Goal: Information Seeking & Learning: Learn about a topic

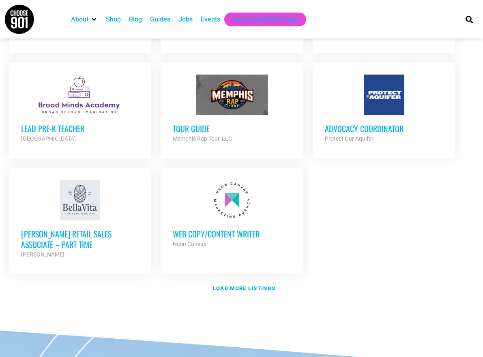
scroll to position [910, 0]
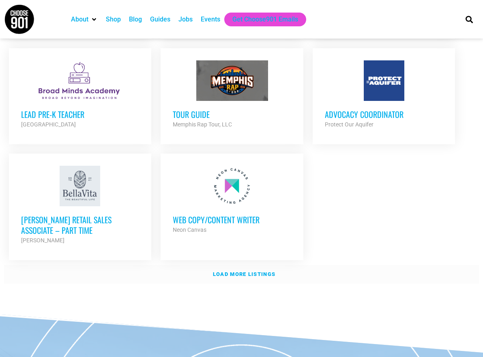
click at [227, 271] on strong "Load more listings" at bounding box center [244, 274] width 62 height 6
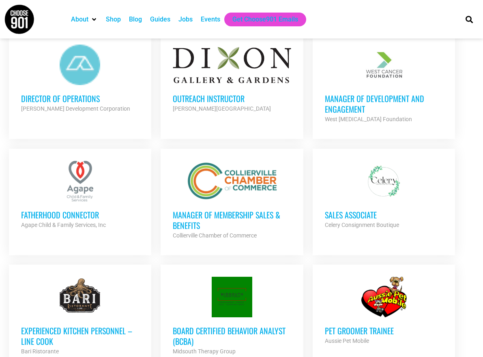
scroll to position [1268, 0]
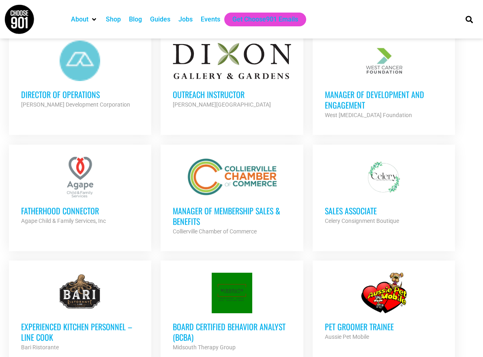
click at [340, 206] on h3 "Sales Associate" at bounding box center [384, 211] width 118 height 11
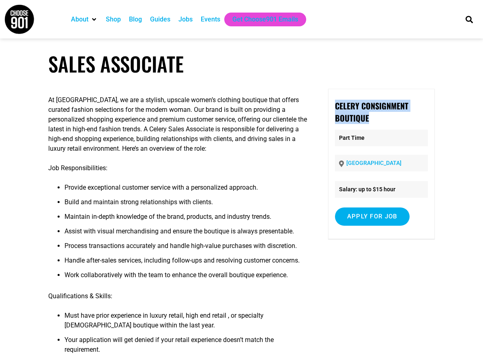
drag, startPoint x: 374, startPoint y: 121, endPoint x: 331, endPoint y: 106, distance: 45.2
click at [331, 106] on div "Celery Consignment Boutique Part Time Memphis Salary: up to $15 hour Apply for …" at bounding box center [381, 164] width 107 height 151
copy strong "Celery Consignment Boutique"
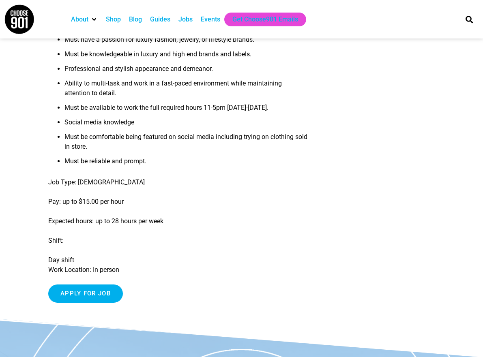
scroll to position [407, 0]
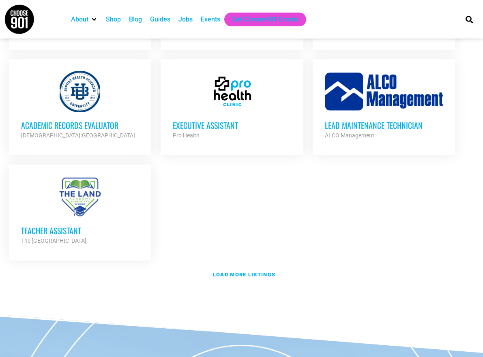
scroll to position [1747, 0]
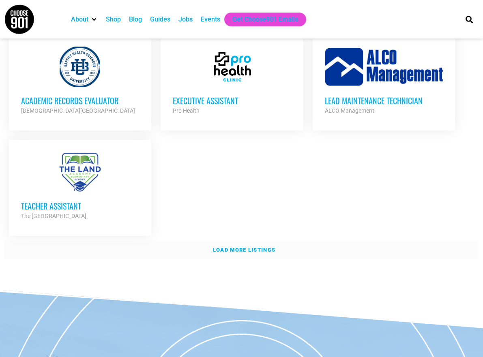
click at [223, 247] on strong "Load more listings" at bounding box center [244, 250] width 62 height 6
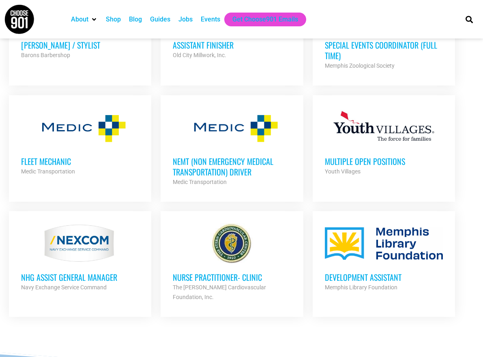
scroll to position [2143, 0]
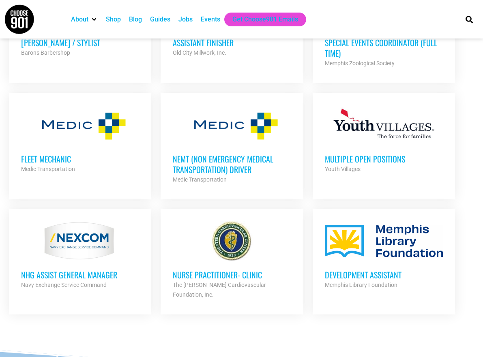
click at [335, 270] on h3 "Development Assistant" at bounding box center [384, 275] width 118 height 11
